Goal: Information Seeking & Learning: Learn about a topic

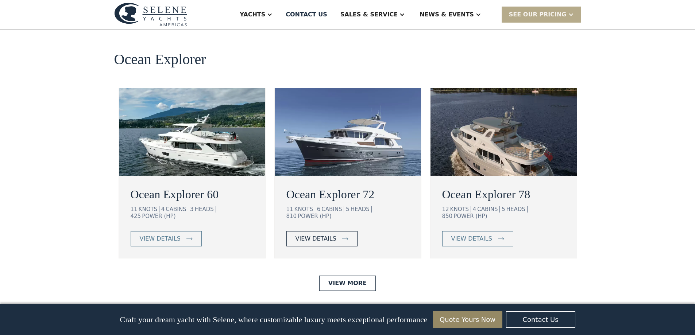
scroll to position [1314, 0]
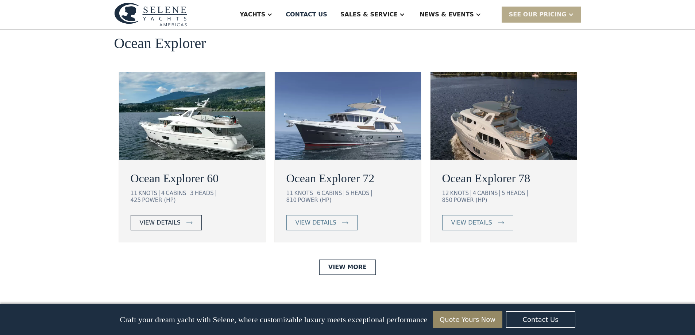
click at [181, 215] on link "view details" at bounding box center [166, 222] width 71 height 15
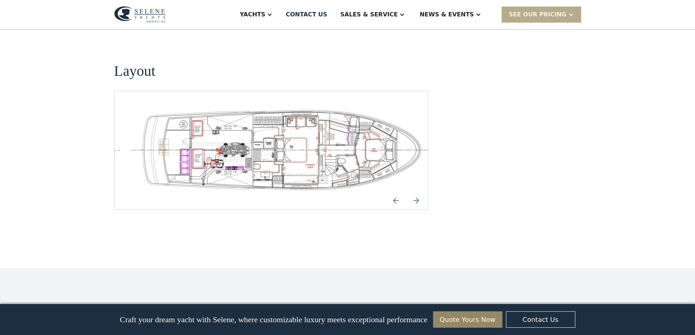
scroll to position [1605, 0]
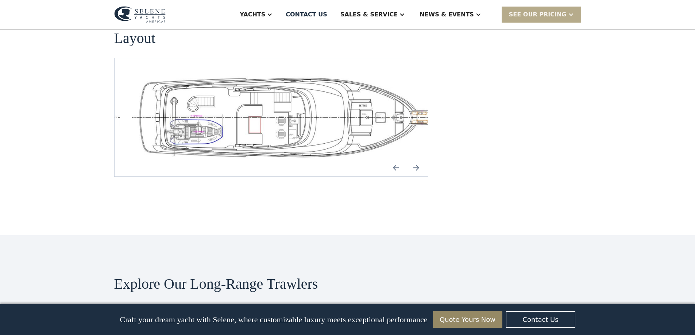
click at [394, 159] on img "Previous slide" at bounding box center [396, 168] width 18 height 18
click at [416, 159] on img "Next slide" at bounding box center [417, 168] width 18 height 18
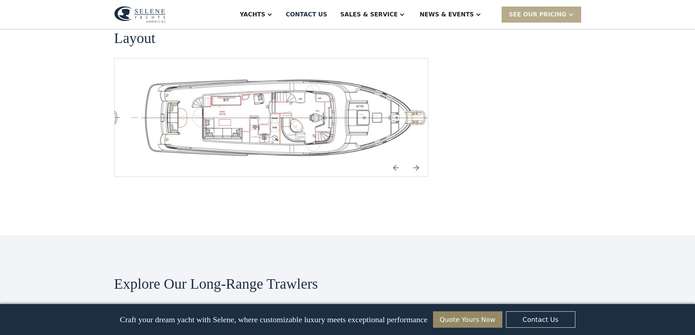
click at [416, 159] on img "Next slide" at bounding box center [417, 168] width 18 height 18
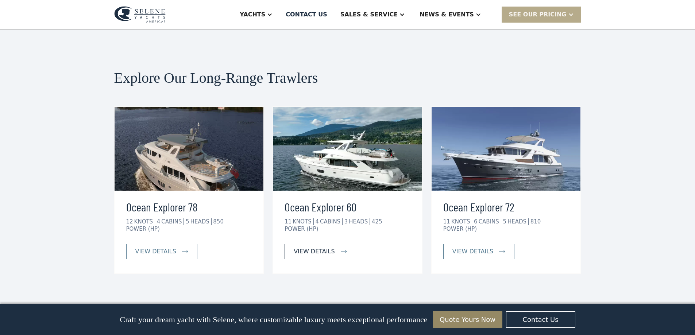
scroll to position [1824, 0]
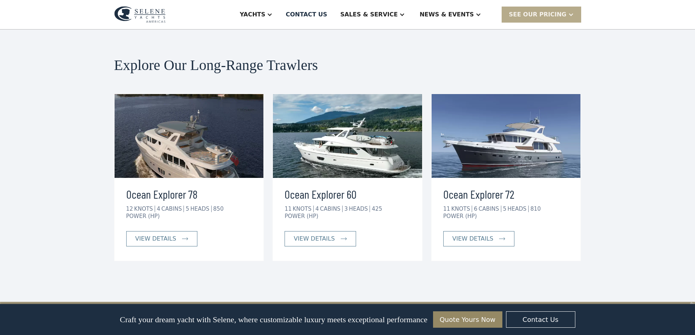
click at [492, 134] on img at bounding box center [506, 136] width 149 height 84
click at [489, 235] on div "view details" at bounding box center [472, 239] width 41 height 9
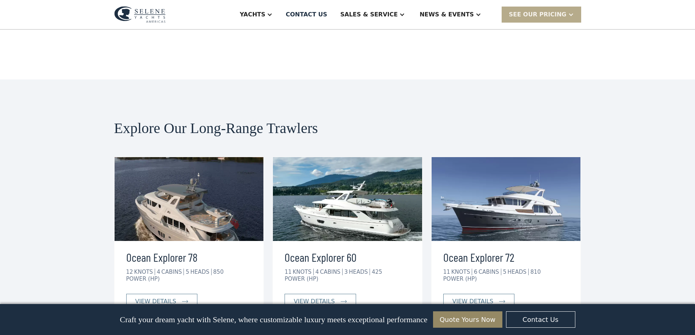
scroll to position [1532, 0]
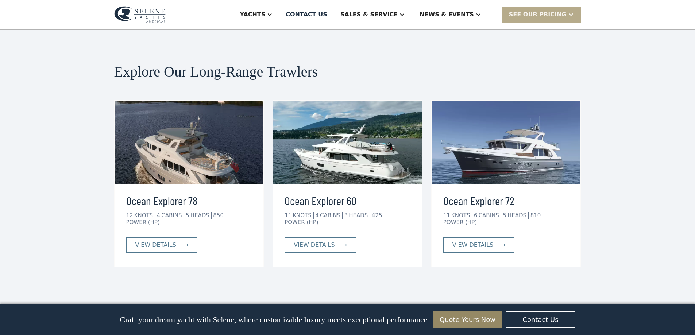
click at [138, 212] on div "KNOTS" at bounding box center [144, 215] width 21 height 7
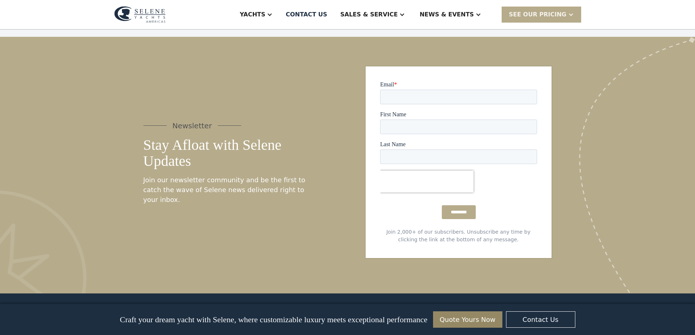
scroll to position [1788, 0]
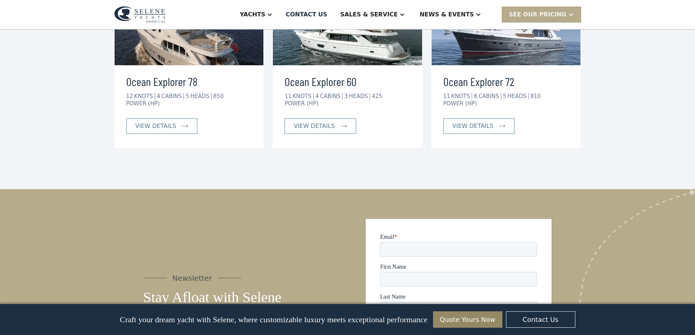
scroll to position [1824, 0]
